Goal: Task Accomplishment & Management: Manage account settings

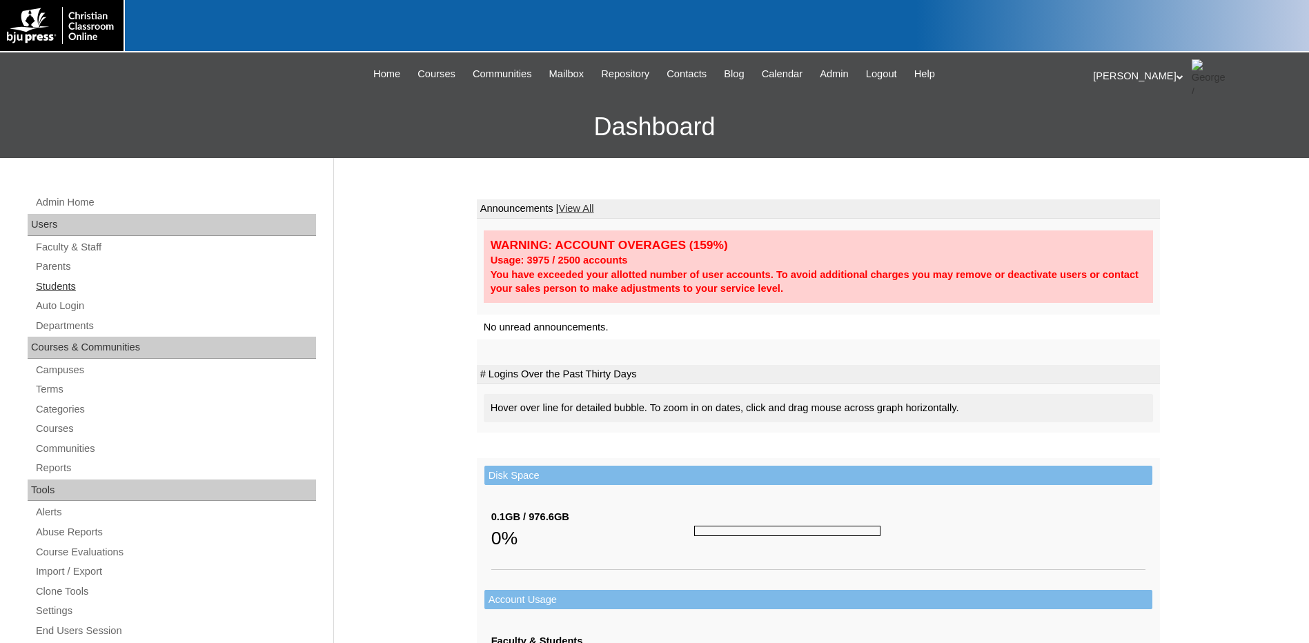
click at [84, 280] on link "Students" at bounding box center [176, 286] width 282 height 17
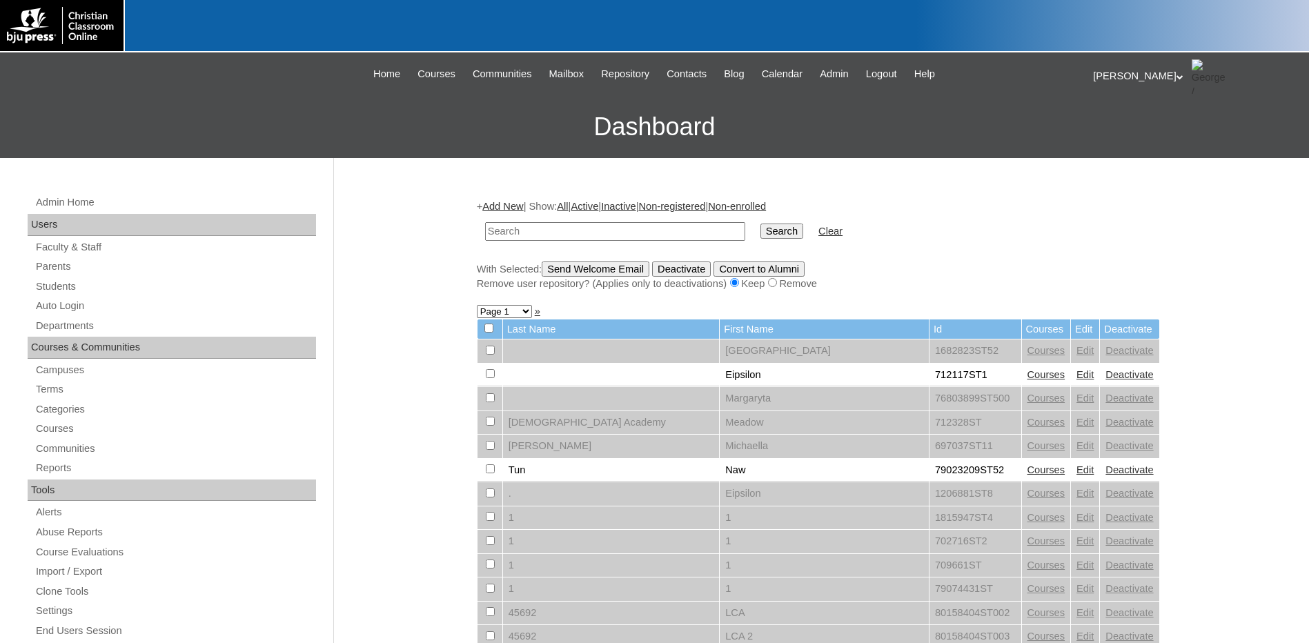
click at [568, 230] on input "text" at bounding box center [615, 231] width 260 height 19
type input "magic"
click at [761, 224] on input "Search" at bounding box center [782, 231] width 43 height 15
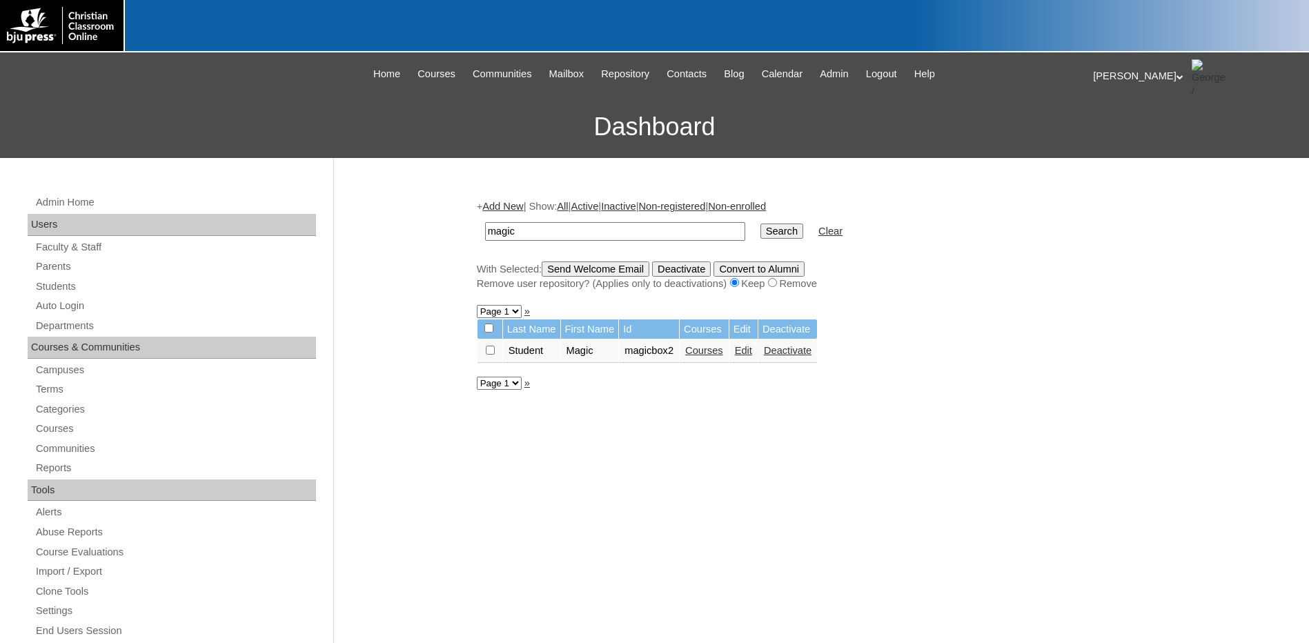
click at [745, 351] on link "Edit" at bounding box center [743, 350] width 17 height 11
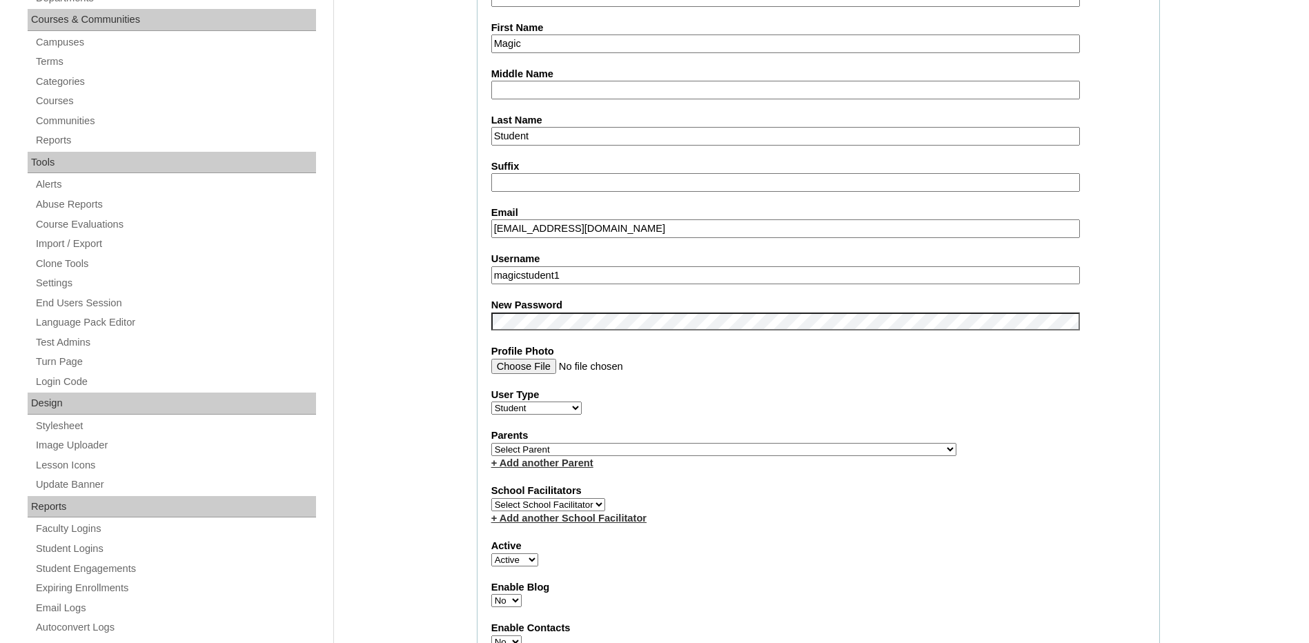
scroll to position [345, 0]
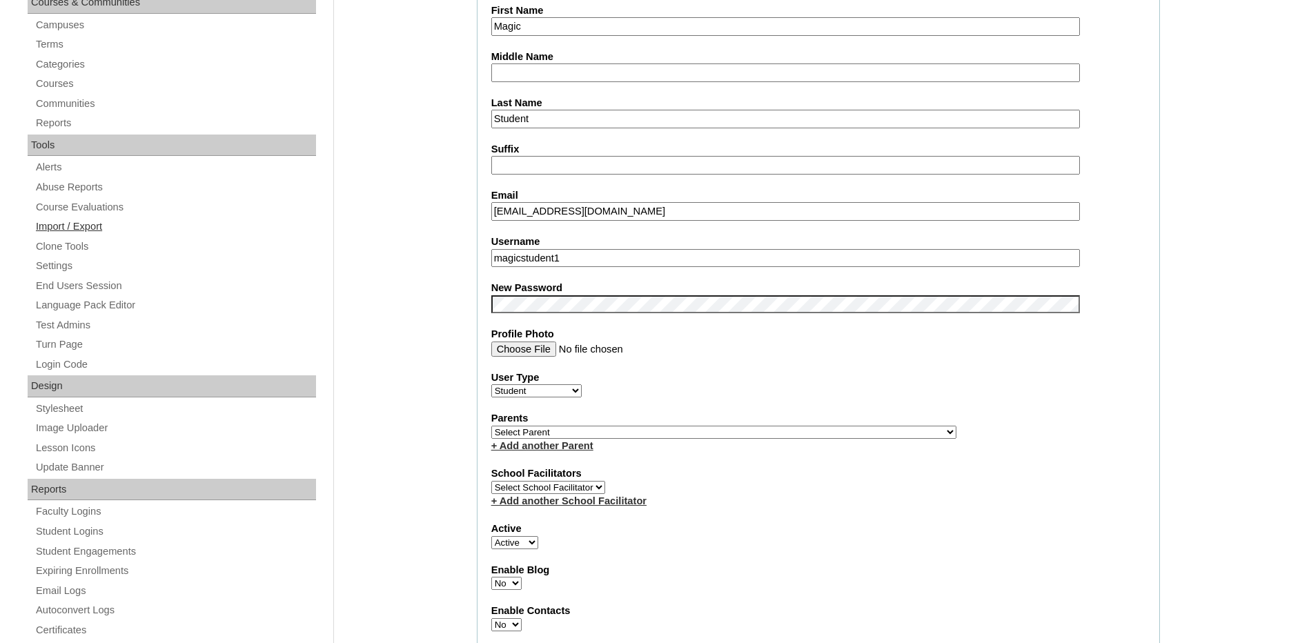
drag, startPoint x: 593, startPoint y: 256, endPoint x: 46, endPoint y: 228, distance: 548.1
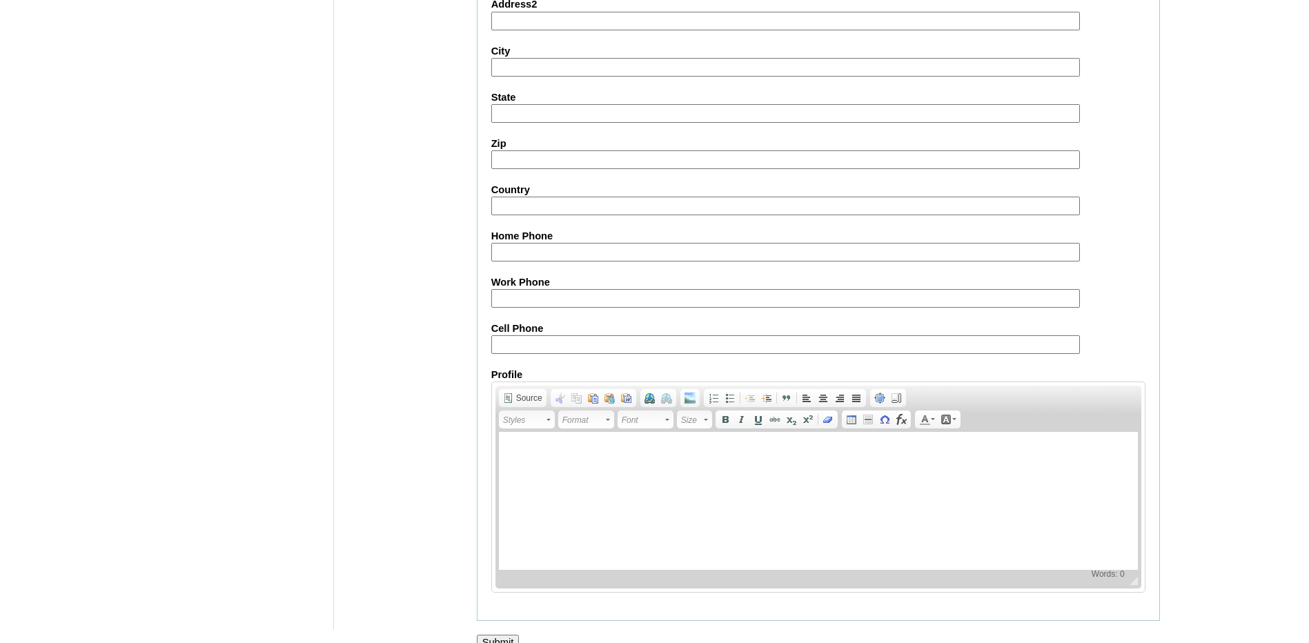
scroll to position [1447, 0]
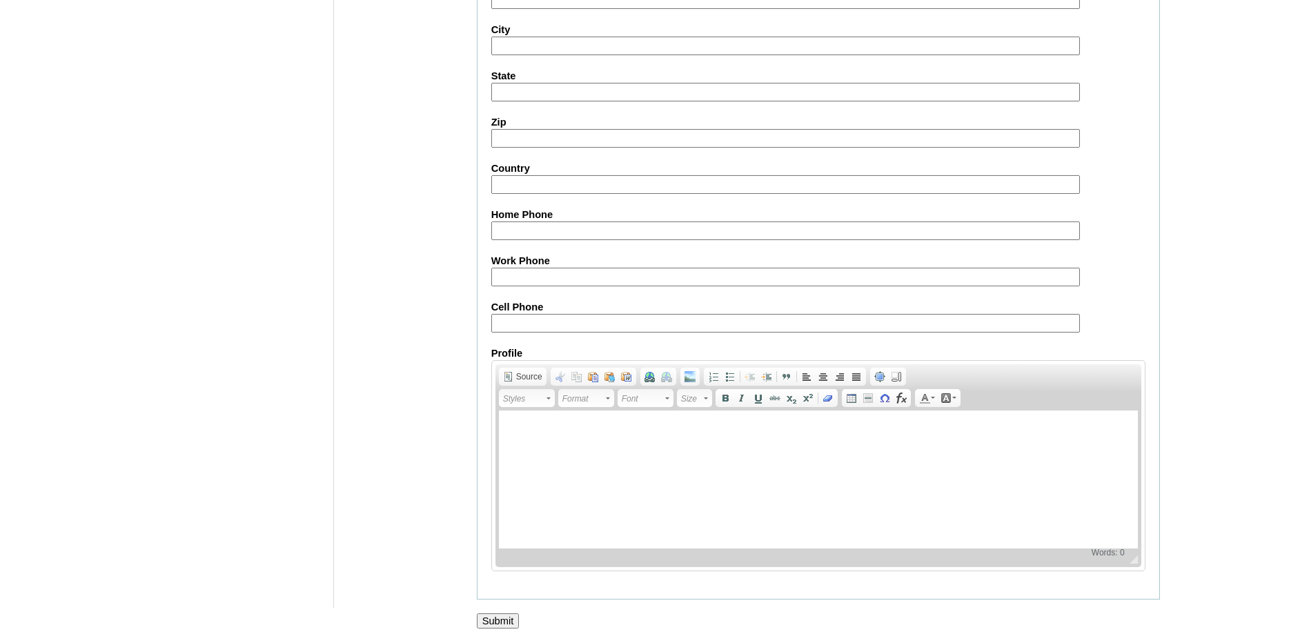
click at [496, 616] on input "Submit" at bounding box center [498, 621] width 43 height 15
